Goal: Find specific page/section: Find specific page/section

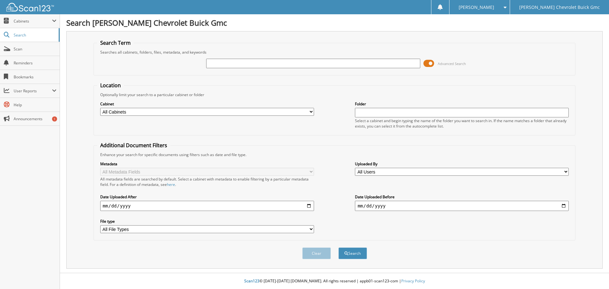
click at [275, 66] on input "text" at bounding box center [313, 64] width 214 height 10
type input "8073566"
click at [339, 248] on button "Search" at bounding box center [353, 254] width 29 height 12
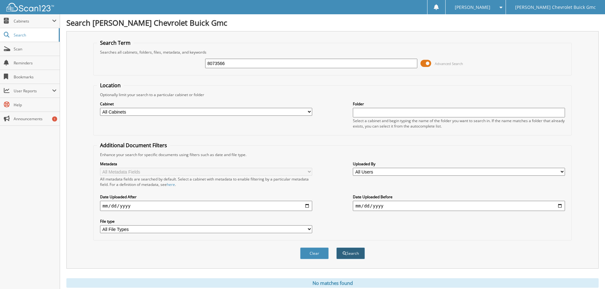
click at [353, 250] on button "Search" at bounding box center [350, 254] width 29 height 12
click at [309, 254] on button "Clear" at bounding box center [314, 254] width 29 height 12
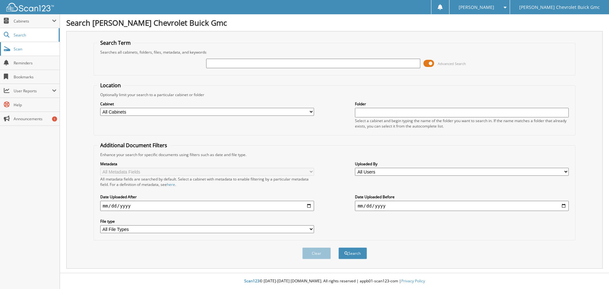
click at [14, 50] on span "Scan" at bounding box center [35, 48] width 43 height 5
type input "8073566"
click at [339, 248] on button "Search" at bounding box center [353, 254] width 29 height 12
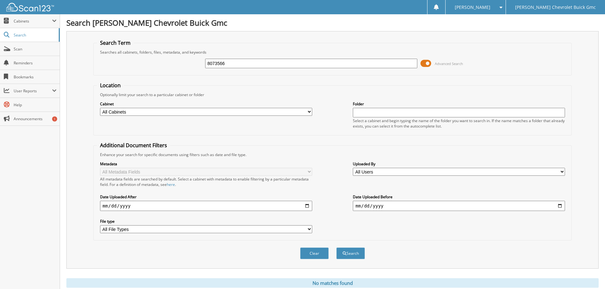
click at [305, 111] on select "All Cabinets PARTS SERVICE RO Needs Filing" at bounding box center [206, 112] width 212 height 8
select select "30597"
click at [100, 108] on select "All Cabinets PARTS SERVICE RO Needs Filing" at bounding box center [206, 112] width 212 height 8
click at [351, 250] on button "Search" at bounding box center [350, 254] width 29 height 12
click at [31, 21] on span "Cabinets" at bounding box center [33, 20] width 38 height 5
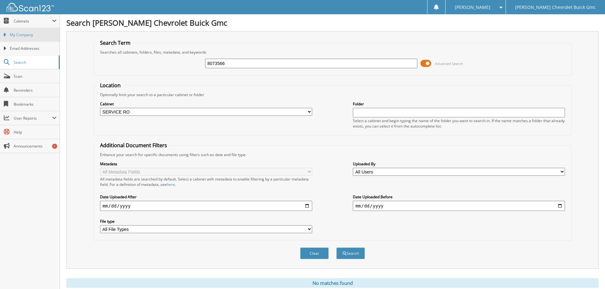
click at [29, 37] on span "My Company" at bounding box center [33, 35] width 47 height 6
